Goal: Task Accomplishment & Management: Complete application form

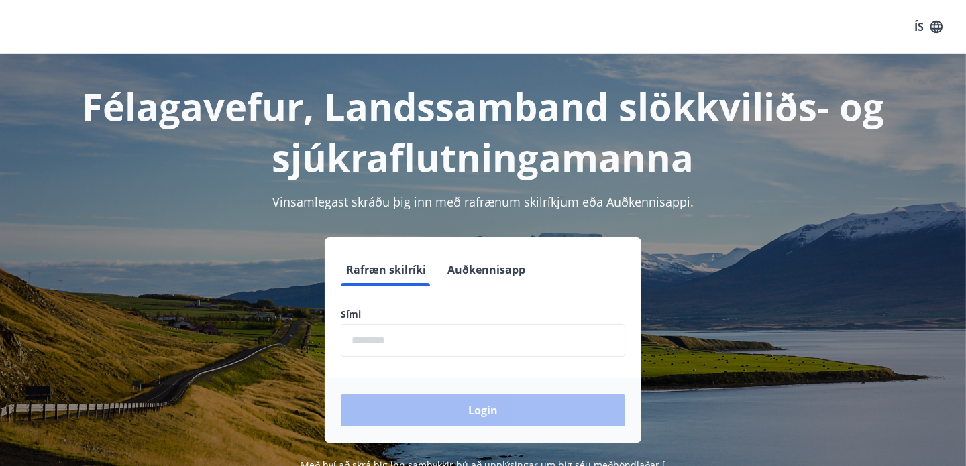
click at [403, 346] on input "phone" at bounding box center [483, 340] width 284 height 33
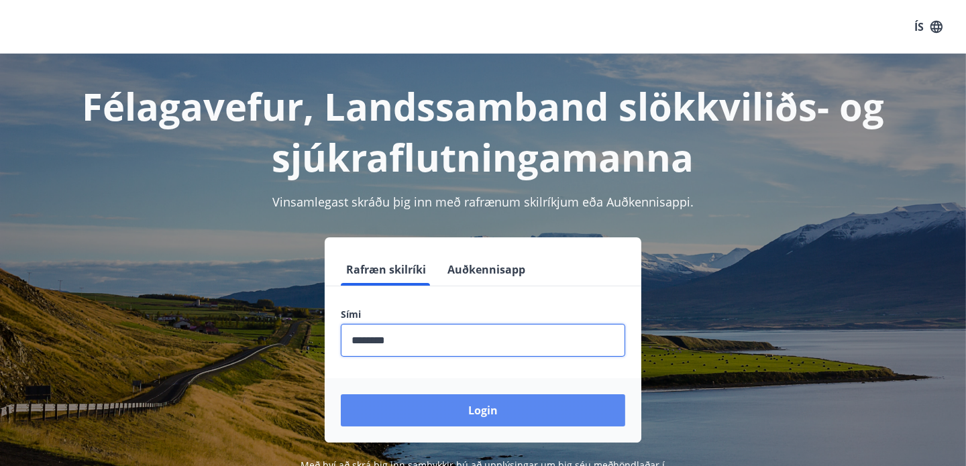
type input "********"
click at [461, 419] on button "Login" at bounding box center [483, 410] width 284 height 32
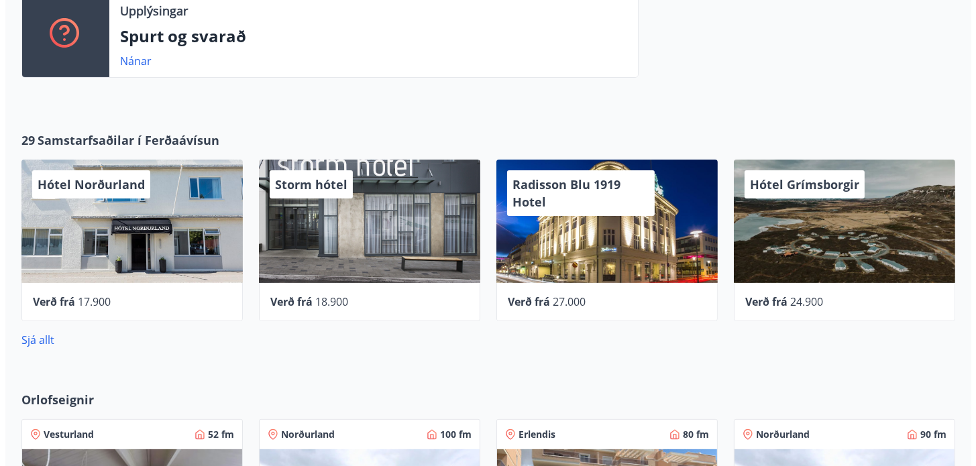
scroll to position [472, 0]
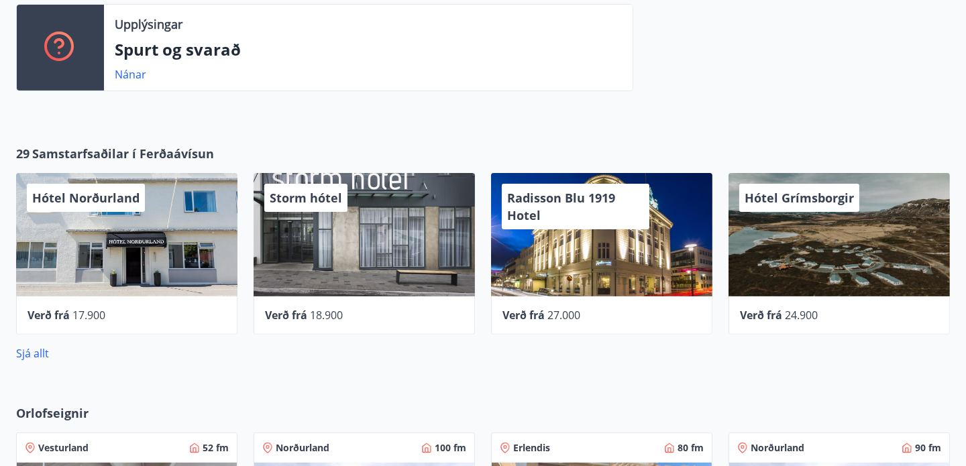
click at [356, 237] on div "Storm hótel" at bounding box center [364, 234] width 221 height 123
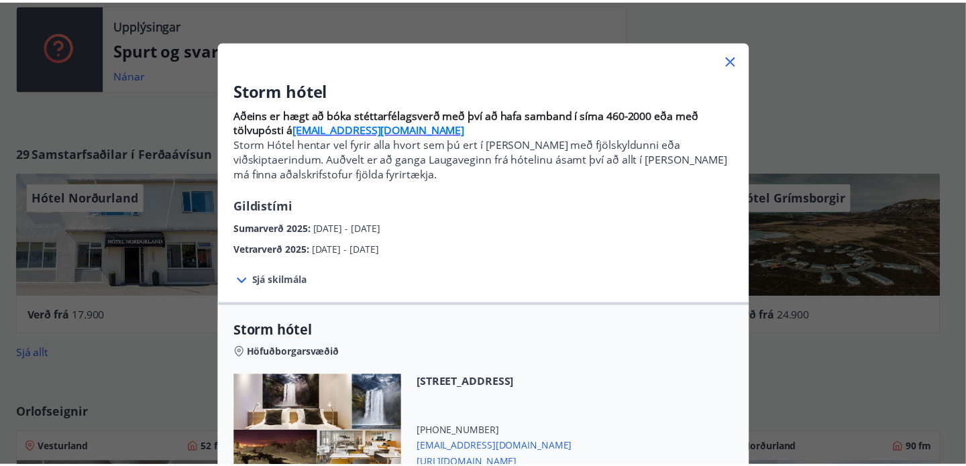
scroll to position [0, 0]
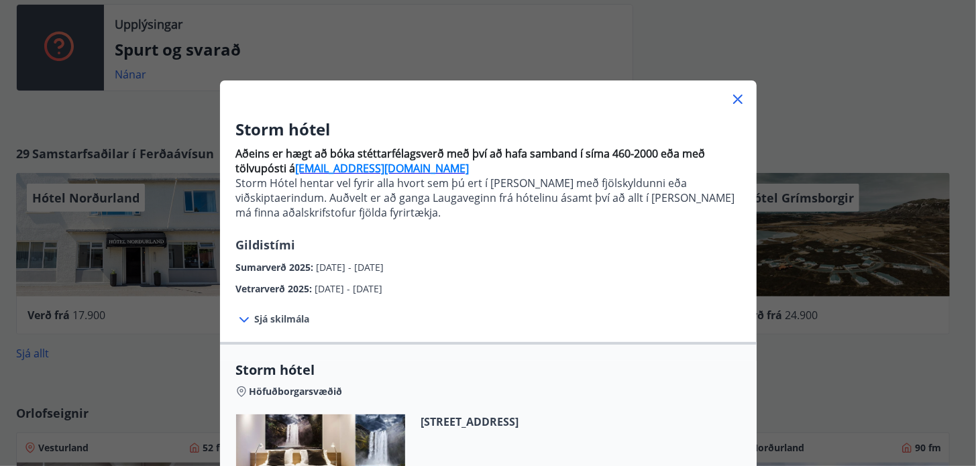
click at [730, 100] on icon at bounding box center [738, 99] width 16 height 16
